Goal: Information Seeking & Learning: Compare options

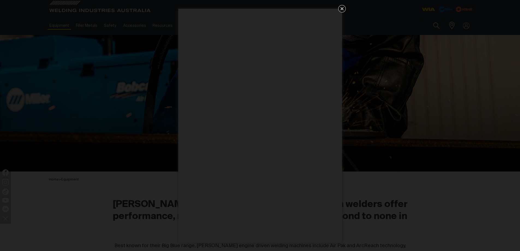
click at [451, 34] on div "Get 5 WIA Welding Guides Free!" at bounding box center [260, 125] width 520 height 251
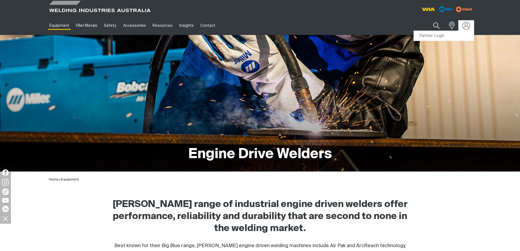
click at [463, 24] on img at bounding box center [466, 26] width 8 height 8
click at [456, 37] on link "Partner Login" at bounding box center [444, 36] width 60 height 10
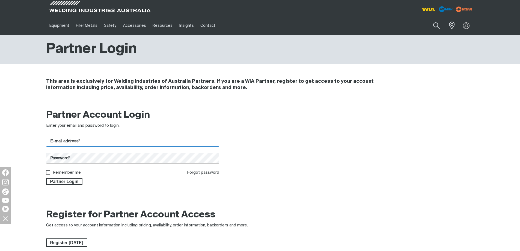
type input "[EMAIL_ADDRESS][DOMAIN_NAME]"
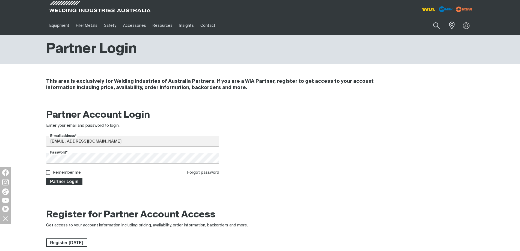
click at [67, 184] on span "Partner Login" at bounding box center [64, 181] width 35 height 7
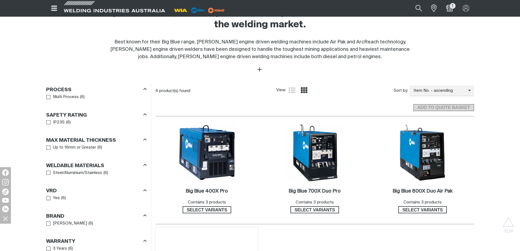
scroll to position [273, 0]
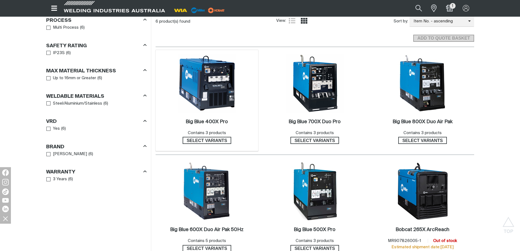
click at [210, 89] on img at bounding box center [207, 83] width 58 height 58
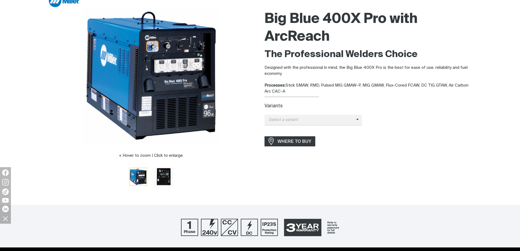
scroll to position [109, 0]
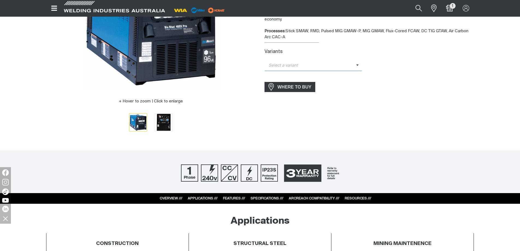
click at [322, 63] on span "Select a variant" at bounding box center [310, 65] width 92 height 6
click at [334, 73] on span "Big Blue 400X Pro ArcReach" at bounding box center [313, 75] width 98 height 8
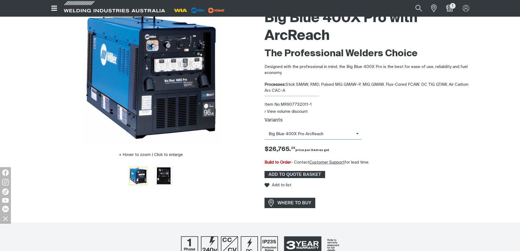
scroll to position [55, 0]
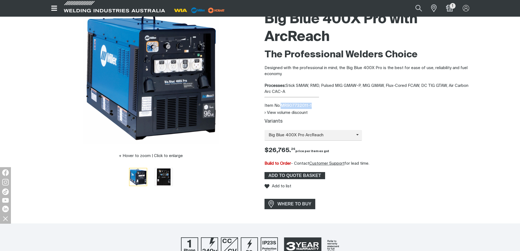
drag, startPoint x: 312, startPoint y: 104, endPoint x: 282, endPoint y: 106, distance: 29.8
click at [282, 106] on div "Item No. MR907732011-1" at bounding box center [368, 106] width 209 height 6
copy div "MR907732011-1"
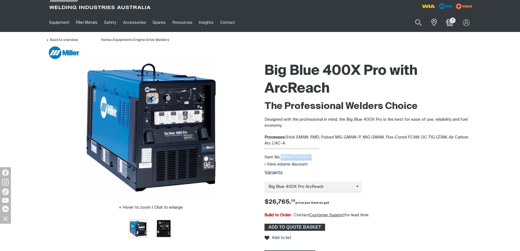
scroll to position [0, 0]
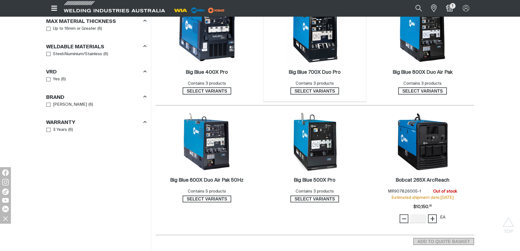
scroll to position [409, 0]
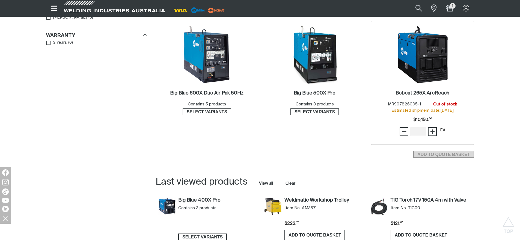
click at [423, 93] on h2 "Bobcat 265X ArcReach ." at bounding box center [422, 93] width 54 height 5
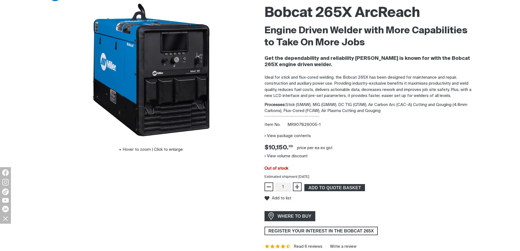
scroll to position [109, 0]
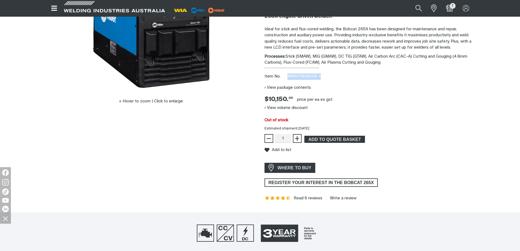
drag, startPoint x: 324, startPoint y: 75, endPoint x: 285, endPoint y: 76, distance: 38.5
click at [285, 76] on div "Item No. MR907826005-1" at bounding box center [368, 76] width 209 height 6
copy span "MR907826005-1"
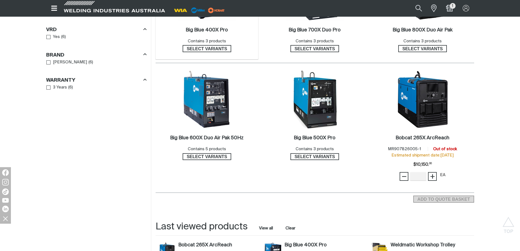
scroll to position [300, 0]
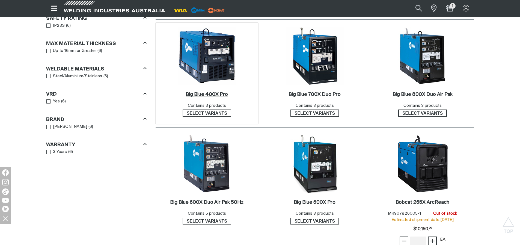
click at [214, 92] on h2 "Big Blue 400X Pro ." at bounding box center [206, 94] width 42 height 5
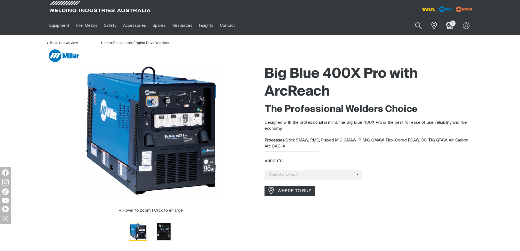
click at [325, 181] on div "Big Blue 400X Pro with ArcReach The Professional Welders Choice Designed with t…" at bounding box center [368, 154] width 209 height 185
click at [327, 176] on span "Select a variant" at bounding box center [310, 175] width 92 height 6
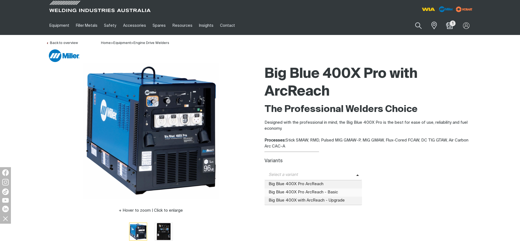
click at [329, 193] on span "Big Blue 400X Pro ArcReach - Basic" at bounding box center [313, 192] width 98 height 8
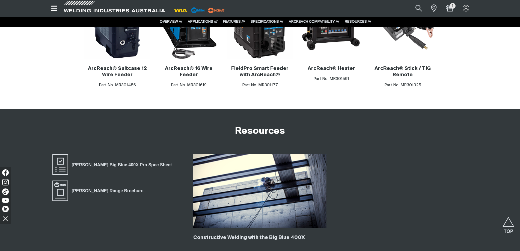
scroll to position [1364, 0]
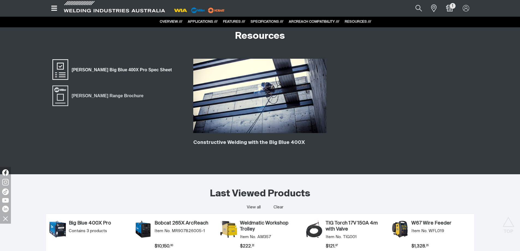
click at [58, 73] on span "Miller Big Blue 400X Pro Spec Sheet" at bounding box center [60, 70] width 17 height 22
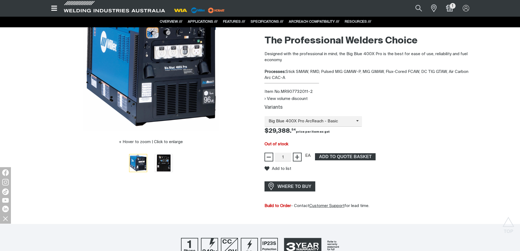
scroll to position [0, 0]
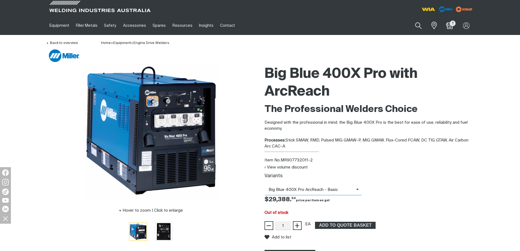
click at [329, 190] on span "Big Blue 400X Pro ArcReach - Basic" at bounding box center [310, 190] width 92 height 6
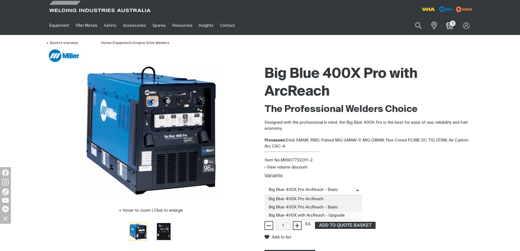
click at [320, 213] on span "Big Blue 400X with ArcReach - Upgrade" at bounding box center [313, 215] width 98 height 8
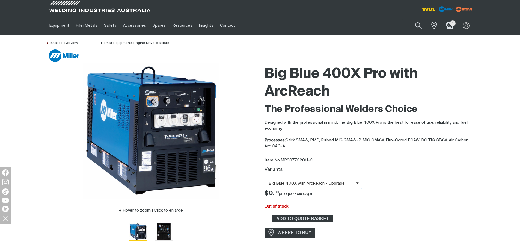
click at [341, 181] on span "Big Blue 400X with ArcReach - Upgrade" at bounding box center [310, 183] width 92 height 6
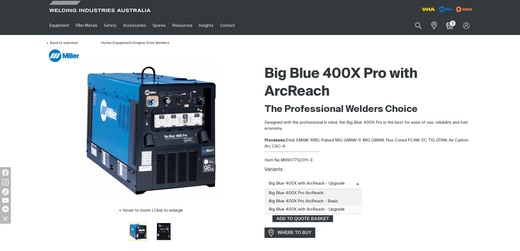
scroll to position [164, 0]
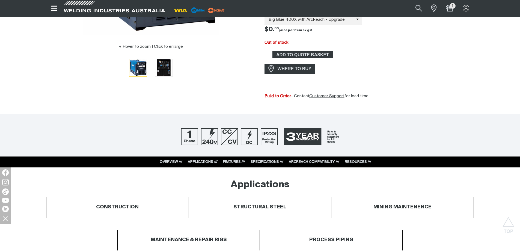
click at [410, 185] on div "Applications" at bounding box center [260, 185] width 428 height 12
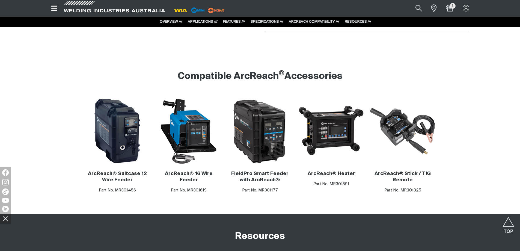
scroll to position [1118, 0]
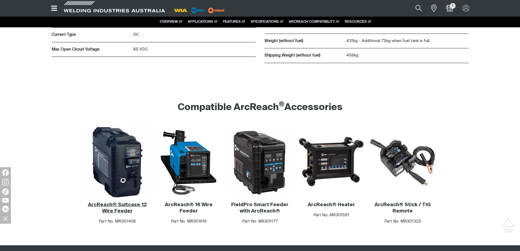
click at [124, 161] on img at bounding box center [117, 162] width 72 height 72
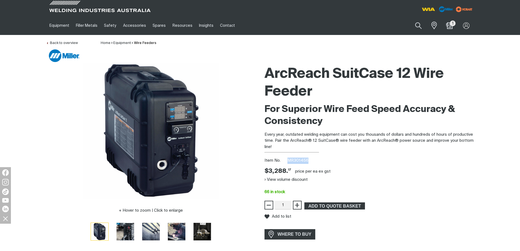
drag, startPoint x: 315, startPoint y: 160, endPoint x: 287, endPoint y: 162, distance: 28.7
click at [287, 162] on div "Item No. MR301456" at bounding box center [368, 160] width 209 height 6
copy span "MR301456"
